Goal: Information Seeking & Learning: Learn about a topic

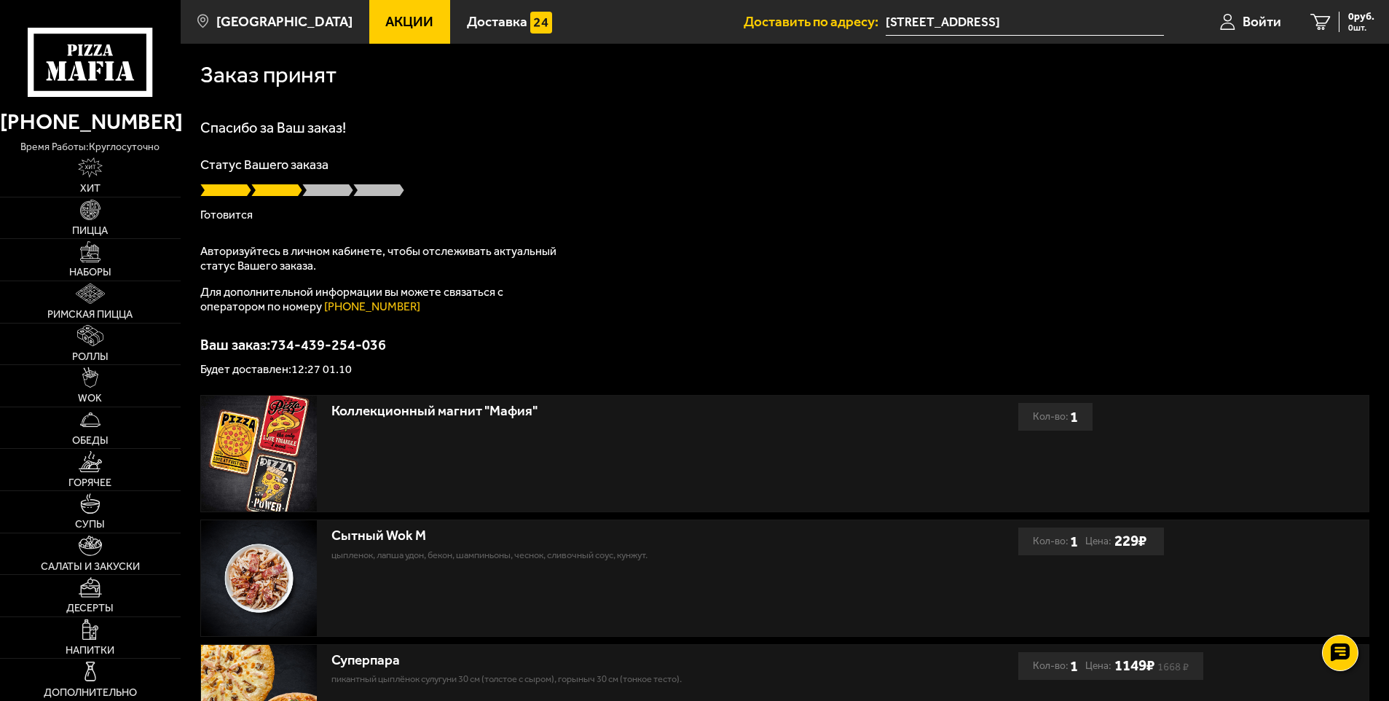
click at [415, 24] on link "Акции" at bounding box center [410, 22] width 82 height 44
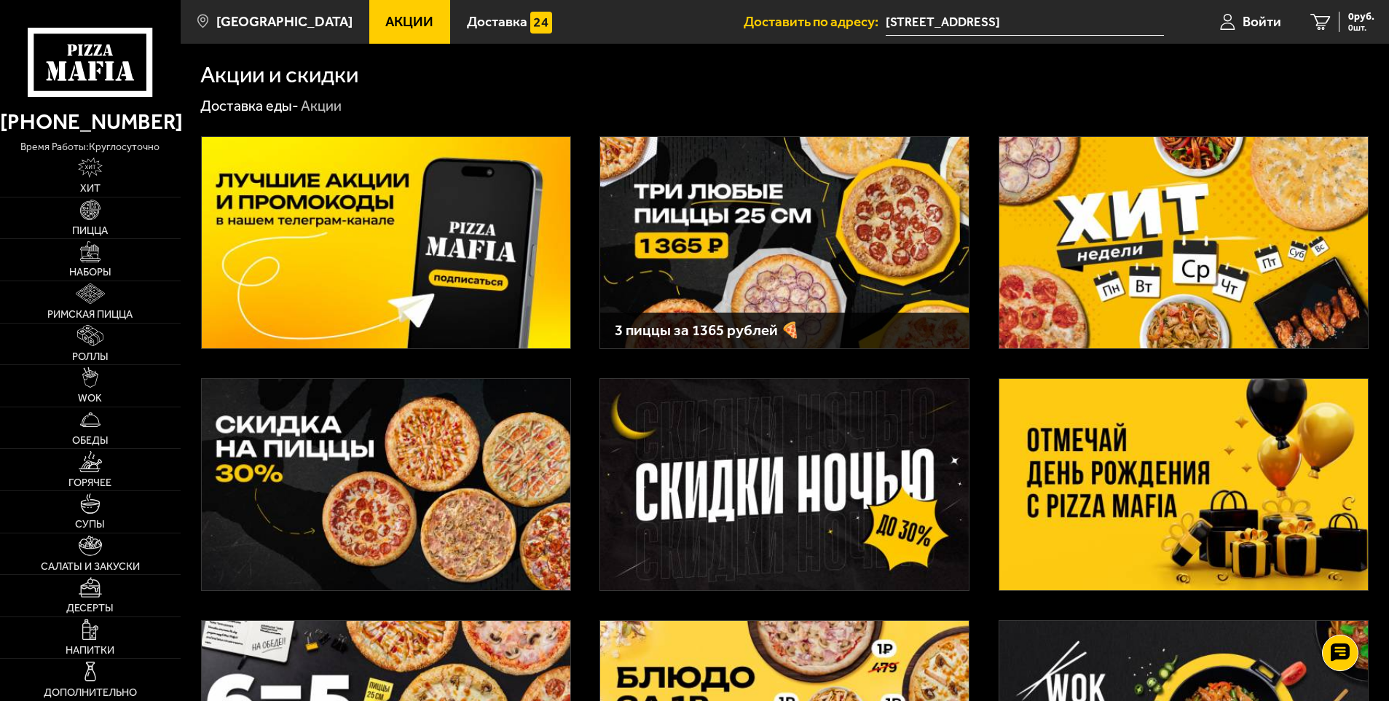
click at [417, 251] on img at bounding box center [386, 242] width 369 height 211
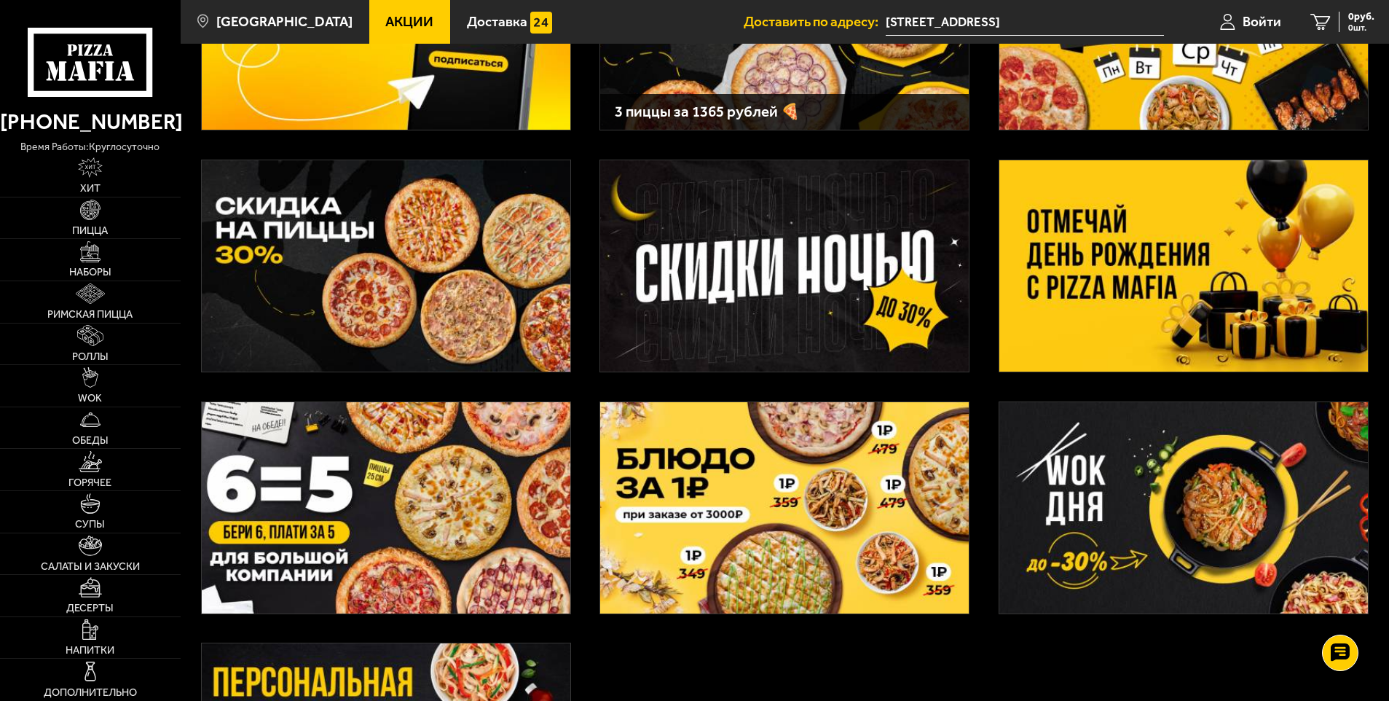
click at [423, 277] on img at bounding box center [386, 265] width 369 height 211
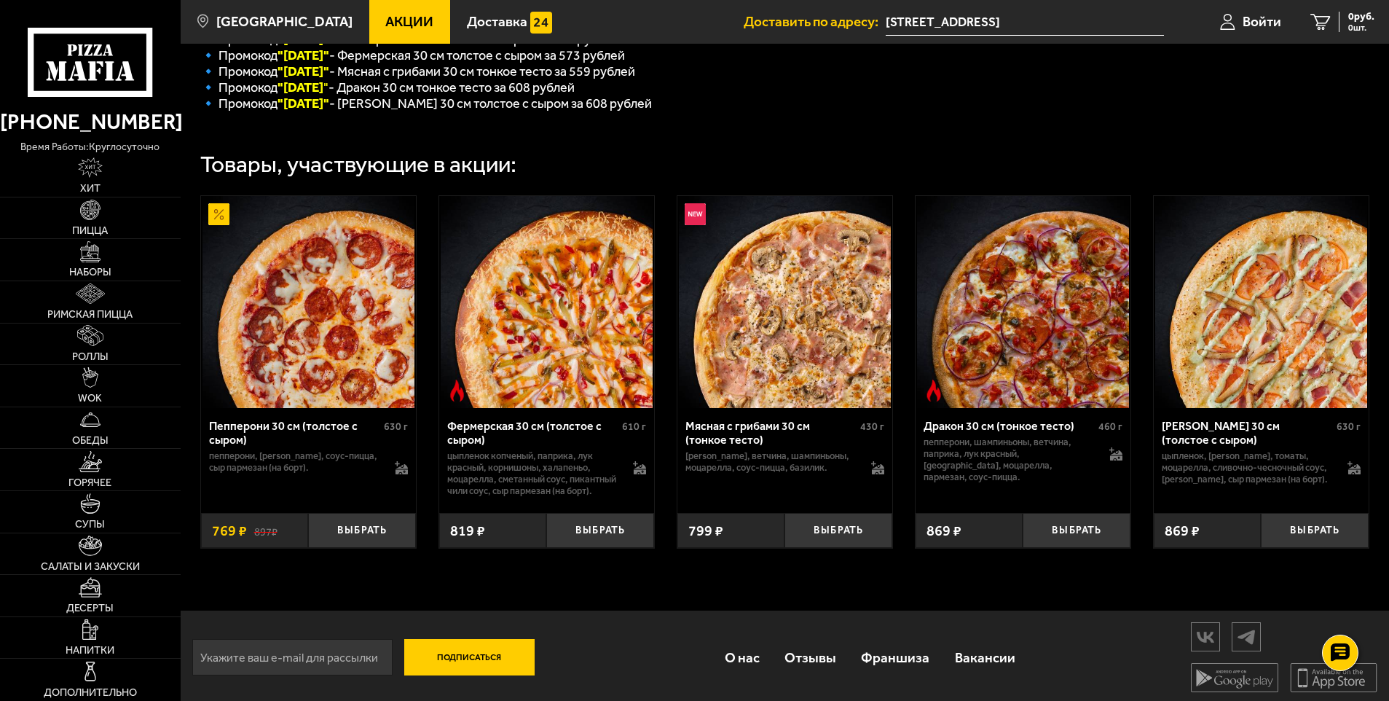
scroll to position [421, 0]
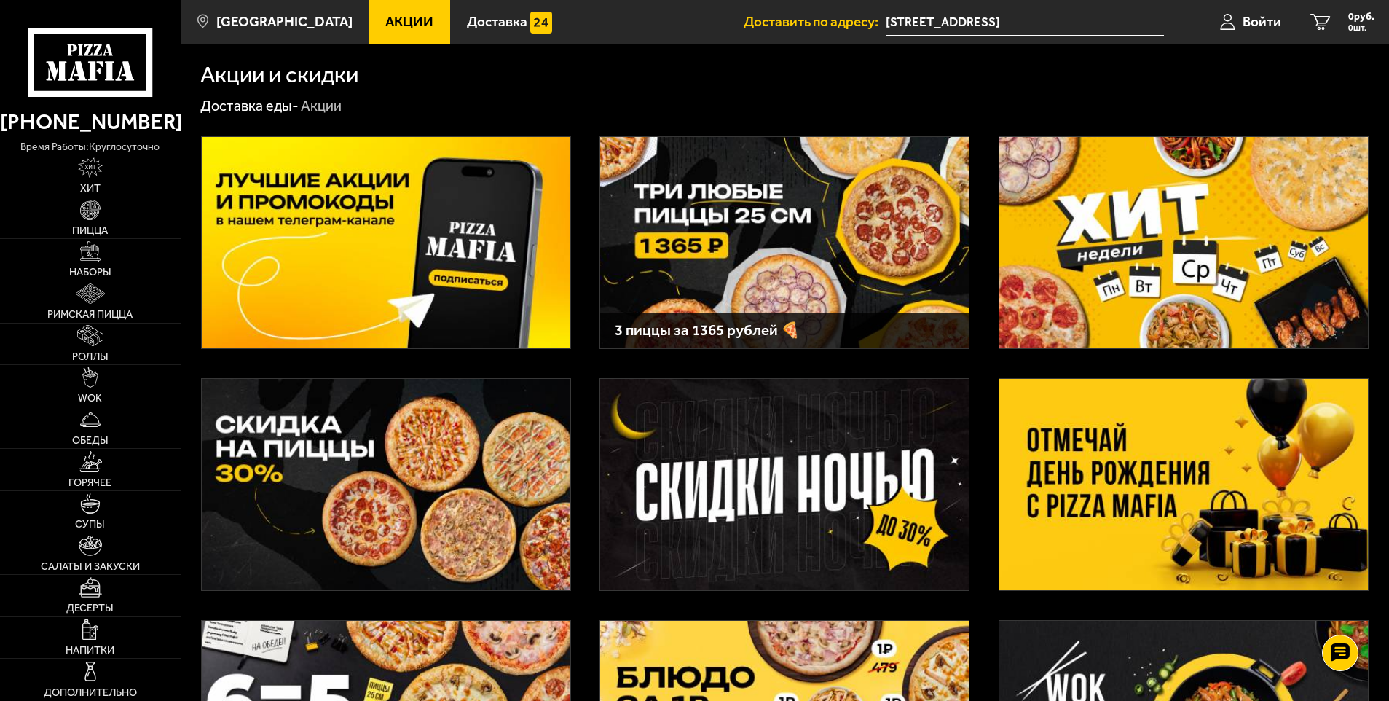
click at [1150, 255] on img at bounding box center [1183, 242] width 369 height 211
